Goal: Connect with others: Connect with others

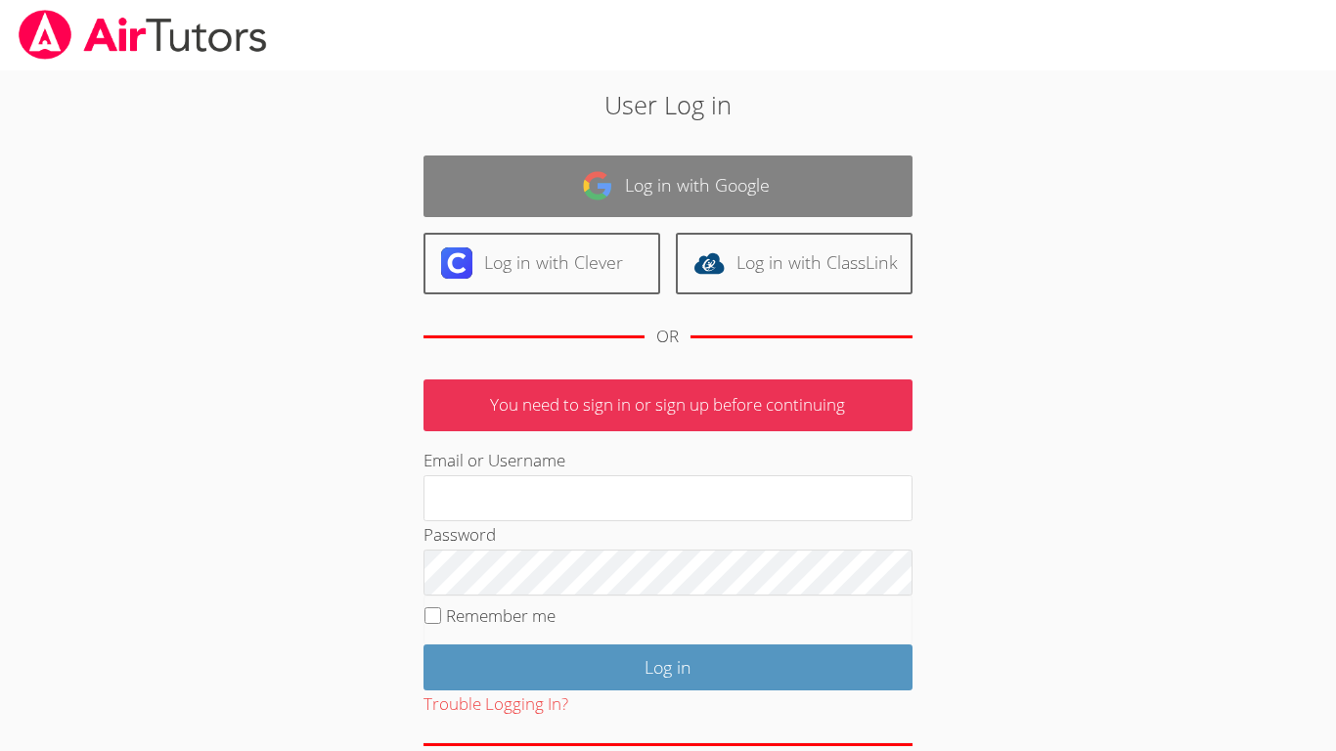
click at [833, 214] on link "Log in with Google" at bounding box center [667, 186] width 489 height 62
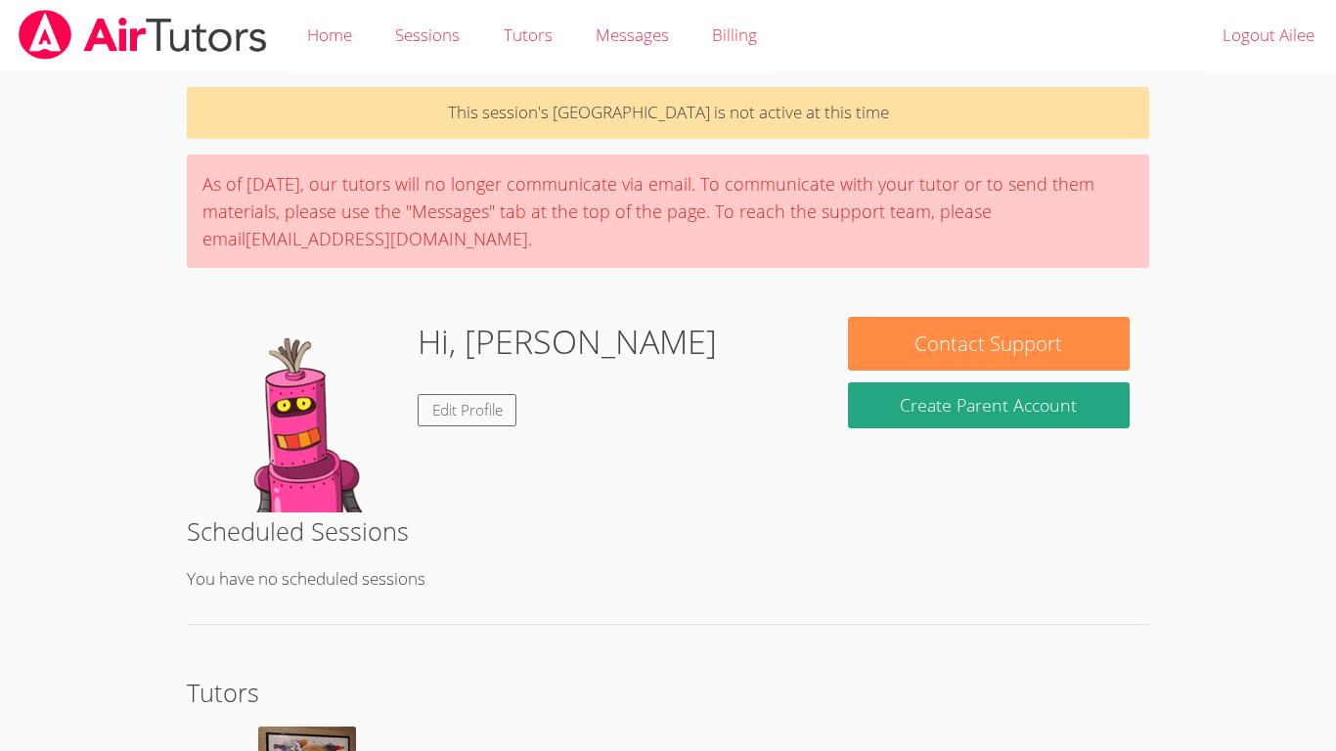
scroll to position [203, 0]
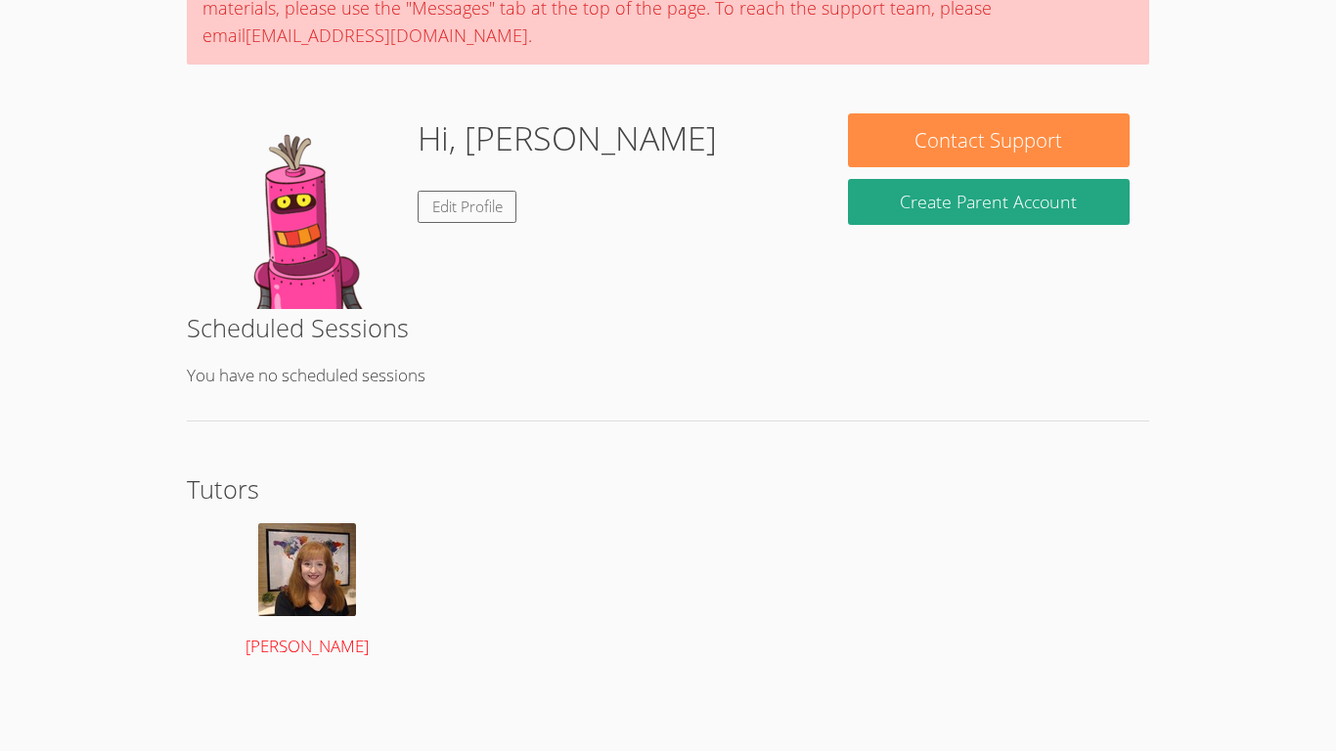
click at [303, 604] on img at bounding box center [307, 569] width 98 height 93
